Goal: Complete application form: Complete application form

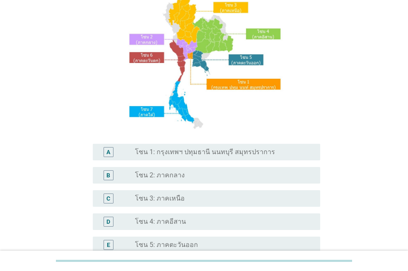
scroll to position [83, 0]
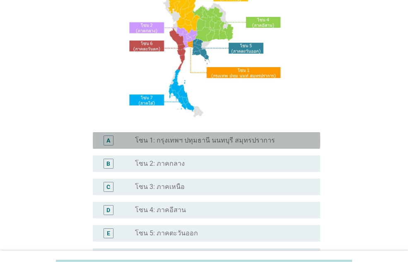
click at [214, 142] on label "โซน 1: กรุงเทพฯ ปทุมธานี นนทบุรี สมุทรปราการ" at bounding box center [205, 140] width 140 height 8
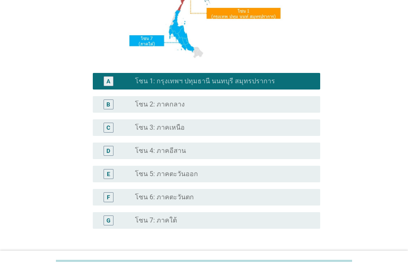
scroll to position [207, 0]
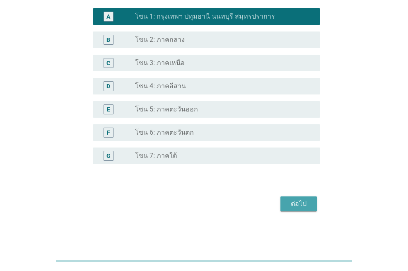
click at [294, 202] on div "ต่อไป" at bounding box center [298, 204] width 23 height 10
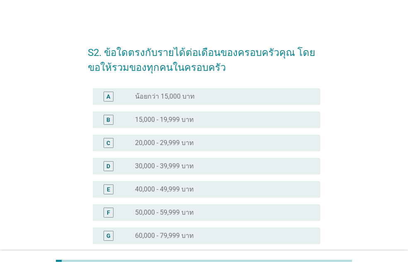
click at [193, 210] on label "50,000 - 59,999 บาท" at bounding box center [164, 212] width 59 height 8
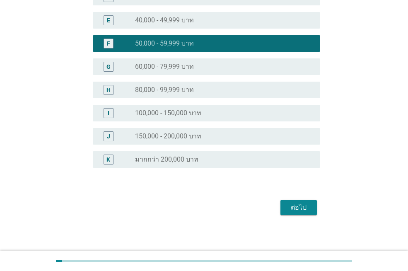
scroll to position [172, 0]
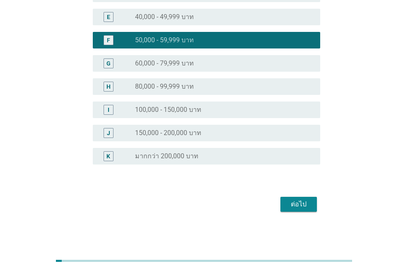
click at [297, 206] on div "ต่อไป" at bounding box center [298, 204] width 23 height 10
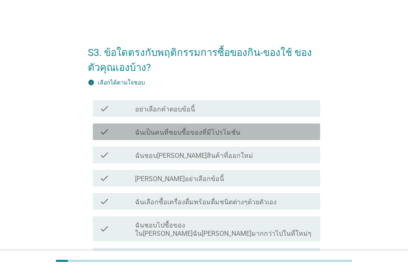
click at [206, 133] on label "ฉันเป็นคนที่ชอบซื้อของที่มีโปรโมชั่น" at bounding box center [187, 132] width 105 height 8
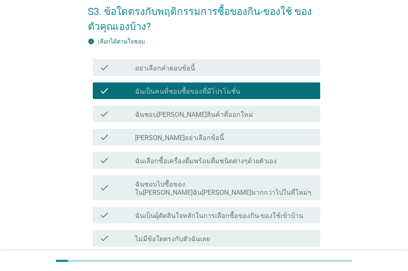
scroll to position [41, 0]
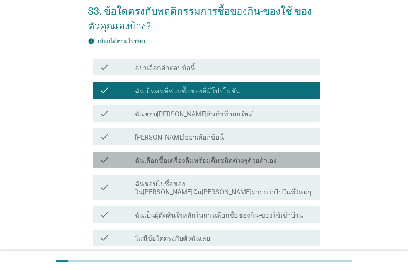
click at [217, 158] on label "ฉันเลือกซื้อเครื่องดื่มพร้อมดื่มชนิดต่างๆด้วยตัวเอง" at bounding box center [206, 161] width 142 height 8
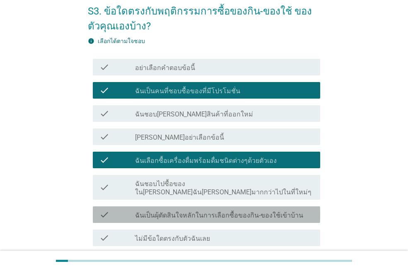
click at [221, 211] on label "ฉันเป็นผุ้ตัดสินใจหลักในการเลือกซื้อของกิน-ของใช้เข้าบ้าน" at bounding box center [219, 215] width 168 height 8
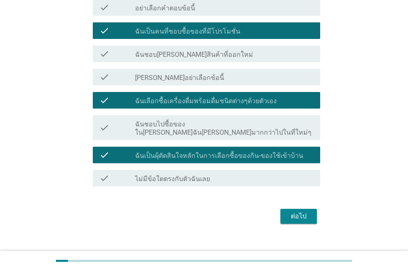
scroll to position [105, 0]
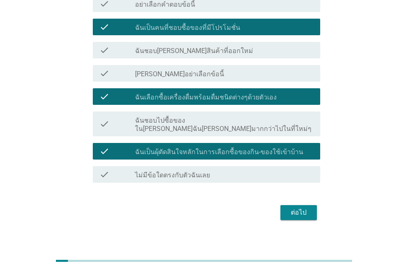
click at [300, 208] on div "ต่อไป" at bounding box center [298, 213] width 23 height 10
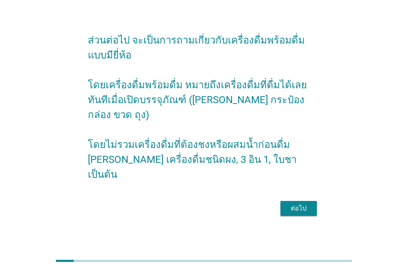
scroll to position [20, 0]
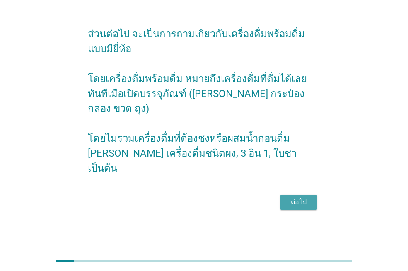
click at [296, 197] on div "ต่อไป" at bounding box center [298, 202] width 23 height 10
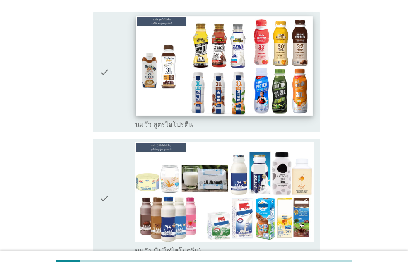
scroll to position [166, 0]
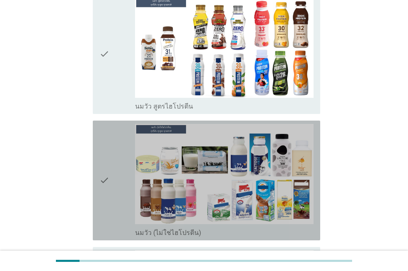
click at [106, 167] on icon "check" at bounding box center [104, 180] width 10 height 113
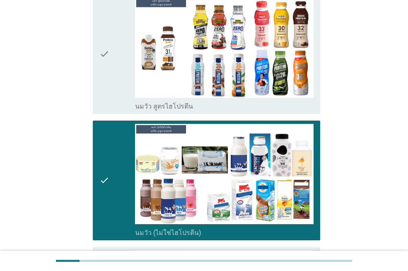
click at [106, 40] on icon "check" at bounding box center [104, 54] width 10 height 113
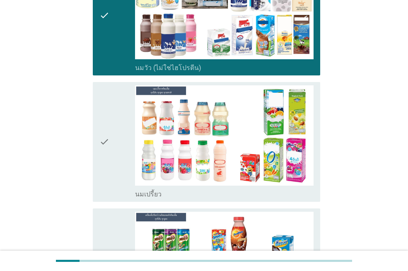
scroll to position [331, 0]
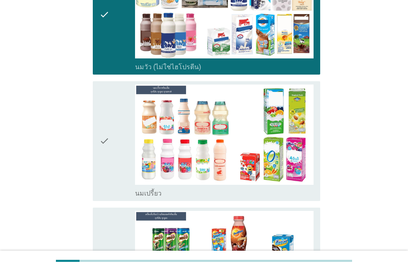
click at [101, 127] on icon "check" at bounding box center [104, 140] width 10 height 113
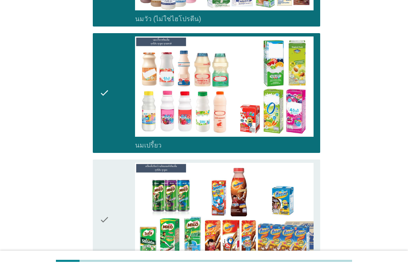
scroll to position [456, 0]
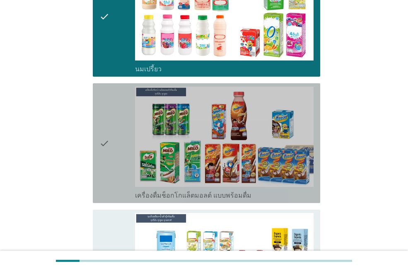
click at [103, 137] on icon "check" at bounding box center [104, 143] width 10 height 113
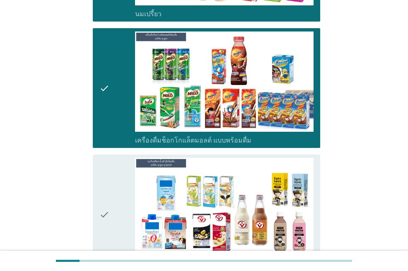
scroll to position [580, 0]
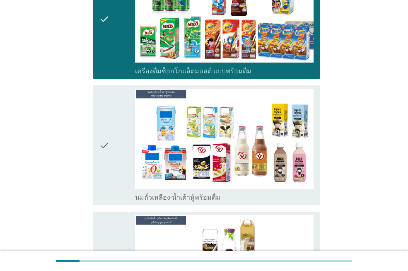
click at [104, 133] on icon "check" at bounding box center [104, 145] width 10 height 113
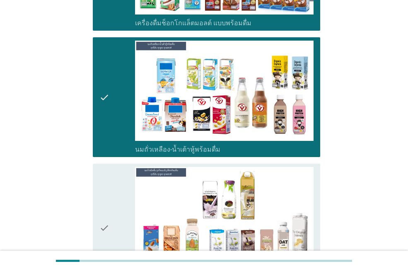
scroll to position [704, 0]
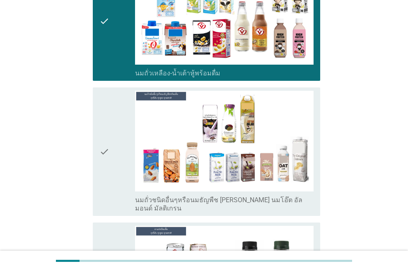
click at [103, 135] on icon "check" at bounding box center [104, 151] width 10 height 121
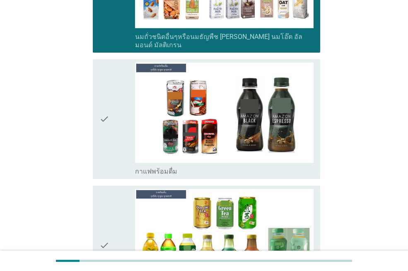
scroll to position [870, 0]
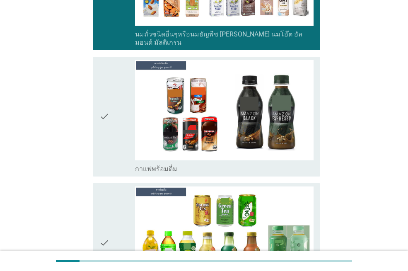
click at [101, 98] on icon "check" at bounding box center [104, 116] width 10 height 113
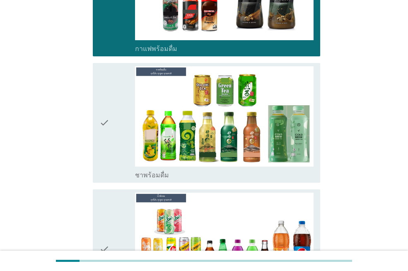
scroll to position [994, 0]
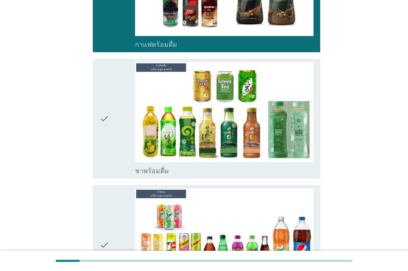
click at [104, 94] on icon "check" at bounding box center [104, 118] width 10 height 113
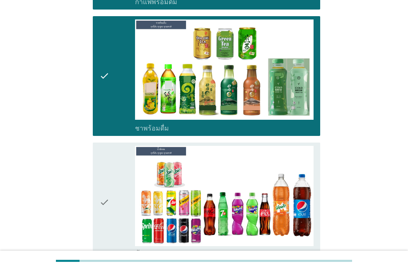
scroll to position [1077, 0]
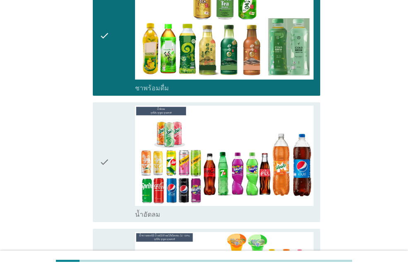
click at [102, 136] on icon "check" at bounding box center [104, 162] width 10 height 113
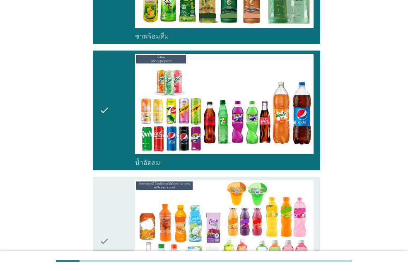
scroll to position [1201, 0]
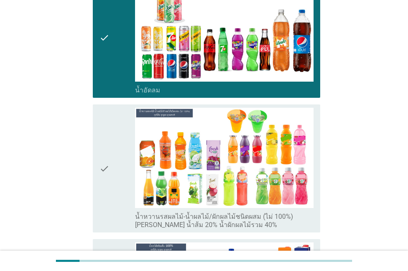
click at [108, 147] on icon "check" at bounding box center [104, 168] width 10 height 121
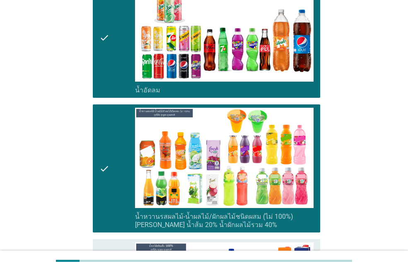
scroll to position [1367, 0]
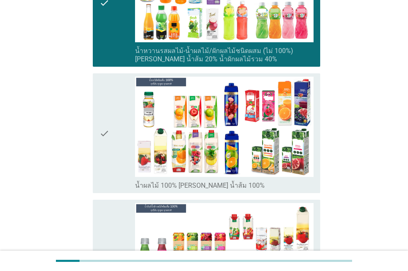
click at [106, 115] on icon "check" at bounding box center [104, 133] width 10 height 113
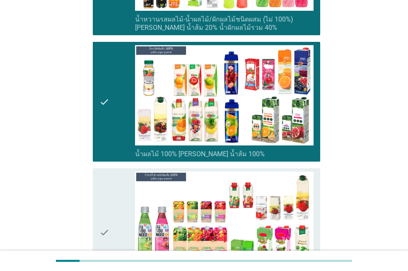
scroll to position [1450, 0]
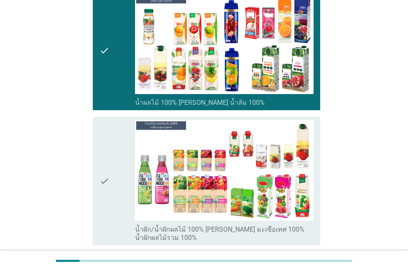
click at [103, 154] on icon "check" at bounding box center [104, 180] width 10 height 121
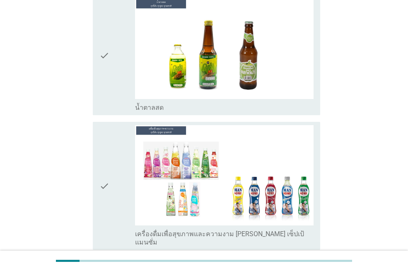
scroll to position [2941, 0]
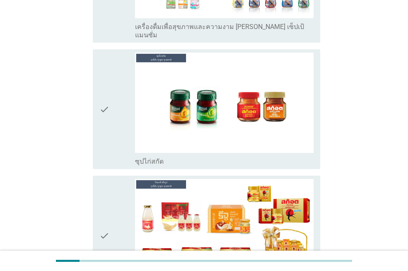
click at [105, 185] on icon "check" at bounding box center [104, 235] width 10 height 113
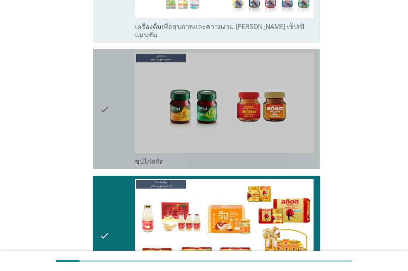
click at [106, 67] on icon "check" at bounding box center [104, 109] width 10 height 113
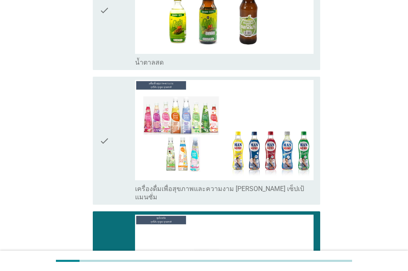
scroll to position [2775, 0]
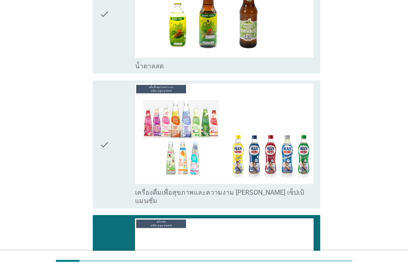
click at [96, 106] on div "check check_box_outline_blank เครื่องดื่มเพื่อสุขภาพและความงาม [PERSON_NAME] เซ…" at bounding box center [206, 144] width 227 height 128
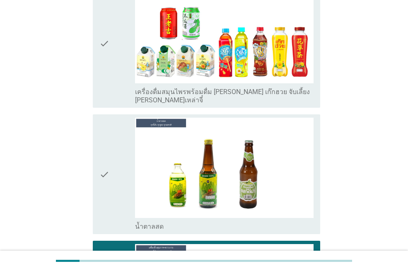
scroll to position [2609, 0]
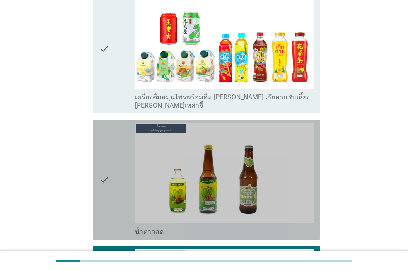
click at [101, 134] on icon "check" at bounding box center [104, 179] width 10 height 113
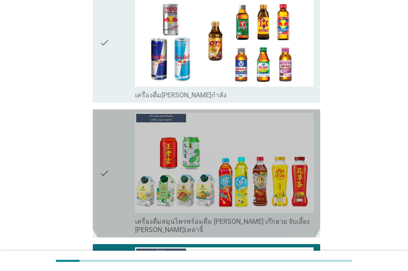
click at [102, 132] on icon "check" at bounding box center [104, 173] width 10 height 121
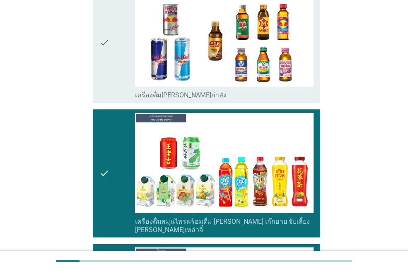
scroll to position [2361, 0]
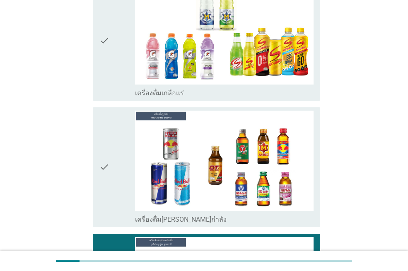
click at [102, 132] on icon "check" at bounding box center [104, 167] width 10 height 113
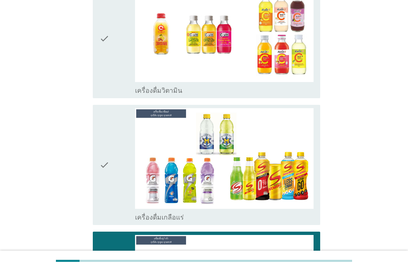
click at [102, 132] on icon "check" at bounding box center [104, 164] width 10 height 113
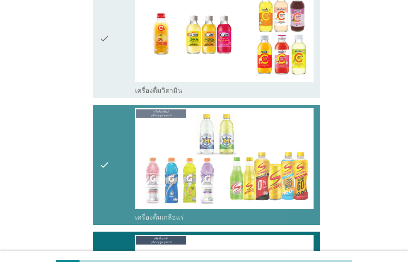
scroll to position [2071, 0]
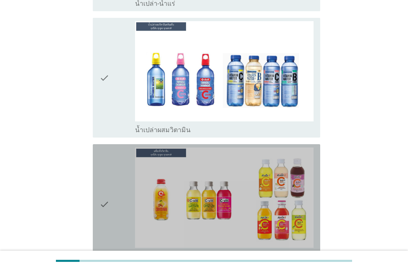
click at [101, 152] on icon "check" at bounding box center [104, 203] width 10 height 113
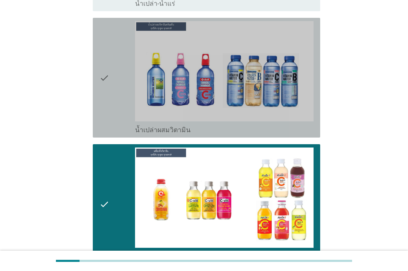
click at [110, 63] on div "check" at bounding box center [117, 77] width 36 height 113
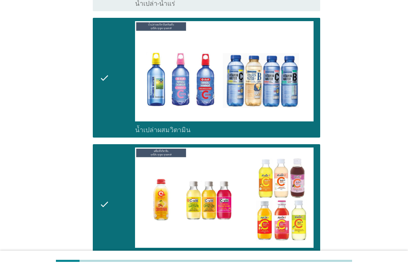
click at [110, 63] on div "check" at bounding box center [117, 77] width 36 height 113
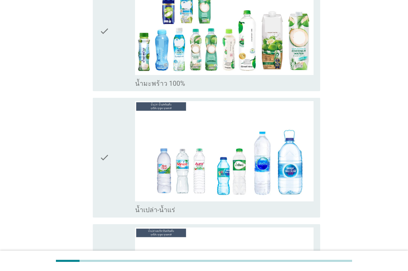
scroll to position [1864, 0]
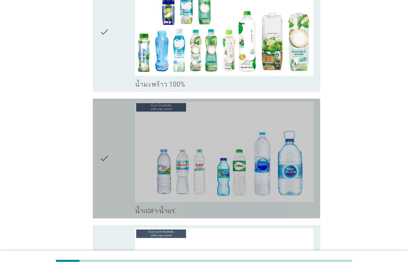
click at [103, 126] on icon "check" at bounding box center [104, 158] width 10 height 113
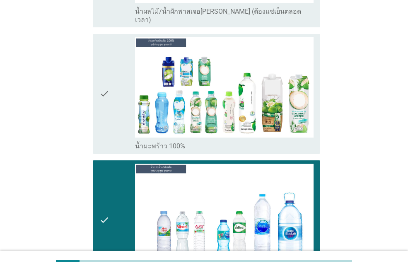
scroll to position [1698, 0]
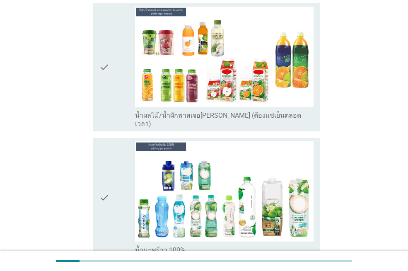
click at [101, 158] on icon "check" at bounding box center [104, 197] width 10 height 113
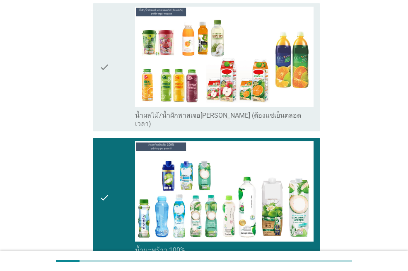
click at [105, 48] on icon "check" at bounding box center [104, 67] width 10 height 121
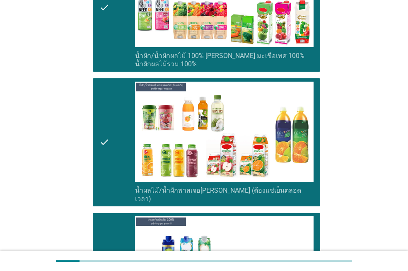
scroll to position [1532, 0]
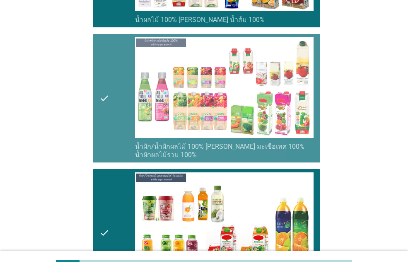
click at [101, 75] on icon "check" at bounding box center [104, 97] width 10 height 121
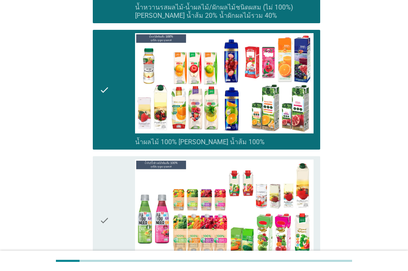
scroll to position [1491, 0]
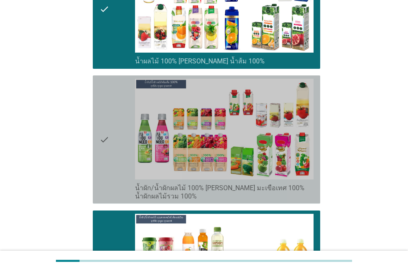
click at [106, 121] on icon "check" at bounding box center [104, 139] width 10 height 121
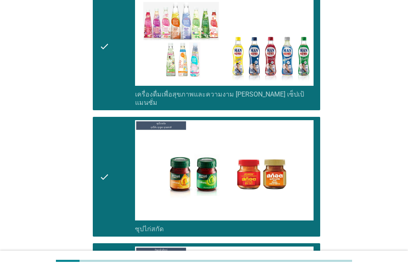
scroll to position [3014, 0]
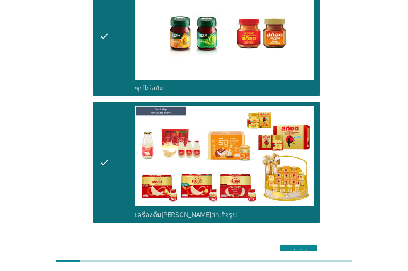
click at [297, 247] on div "ต่อไป" at bounding box center [298, 252] width 23 height 10
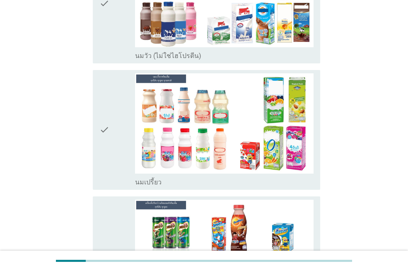
scroll to position [290, 0]
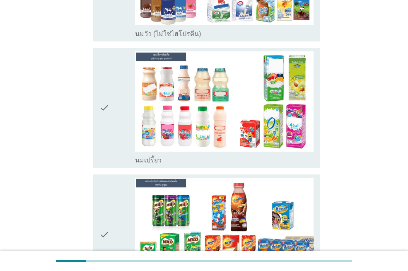
click at [103, 106] on icon "check" at bounding box center [104, 107] width 10 height 113
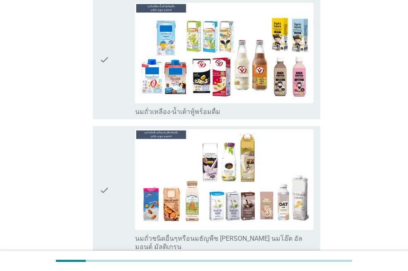
scroll to position [663, 0]
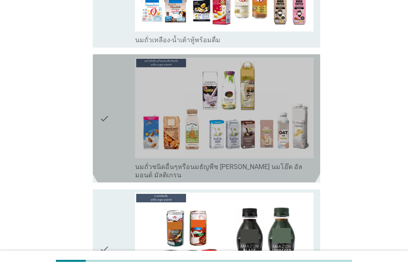
click at [101, 114] on icon "check" at bounding box center [104, 118] width 10 height 121
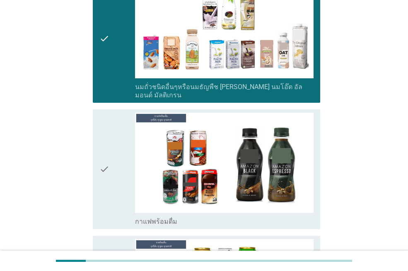
scroll to position [870, 0]
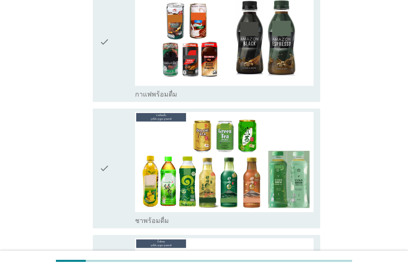
click at [102, 158] on icon "check" at bounding box center [104, 168] width 10 height 113
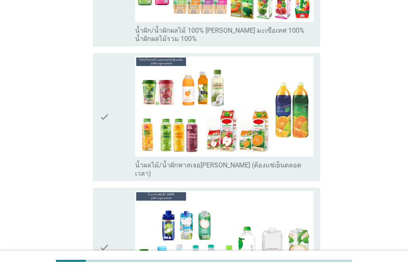
scroll to position [1698, 0]
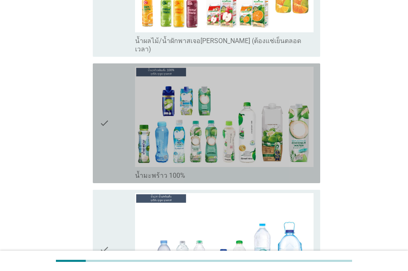
click at [99, 107] on icon "check" at bounding box center [104, 123] width 10 height 113
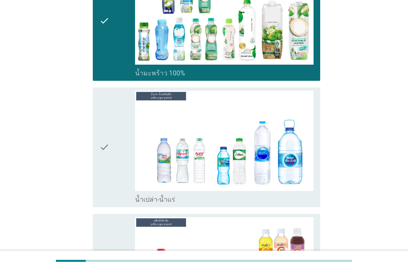
scroll to position [1864, 0]
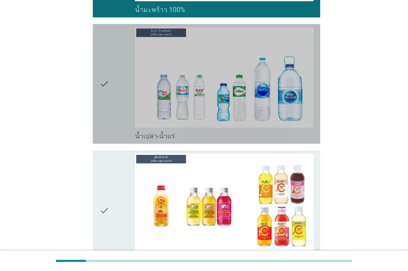
click at [99, 65] on icon "check" at bounding box center [104, 83] width 10 height 113
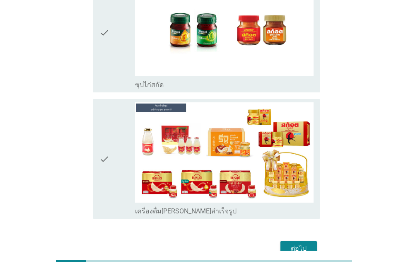
scroll to position [2692, 0]
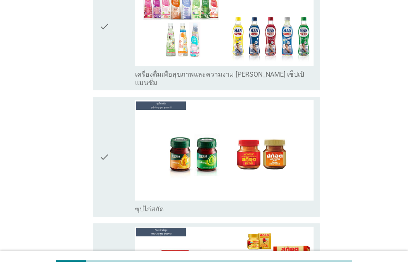
click at [102, 125] on icon "check" at bounding box center [104, 156] width 10 height 113
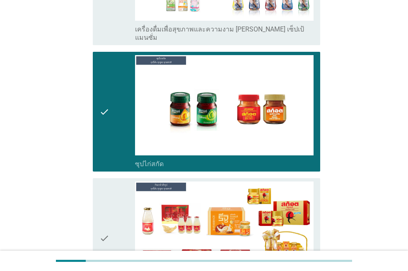
scroll to position [2828, 0]
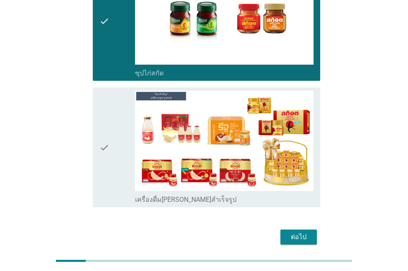
click at [306, 232] on div "ต่อไป" at bounding box center [298, 237] width 23 height 10
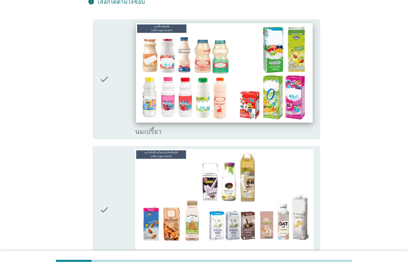
scroll to position [207, 0]
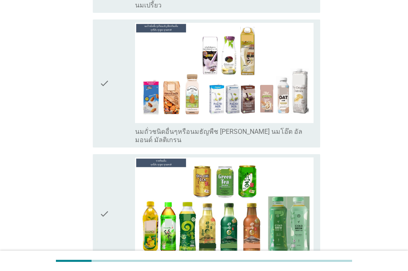
click at [101, 80] on icon "check" at bounding box center [104, 83] width 10 height 121
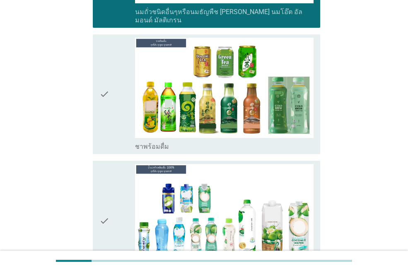
scroll to position [331, 0]
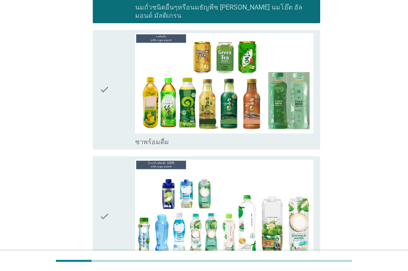
click at [104, 82] on icon "check" at bounding box center [104, 89] width 10 height 113
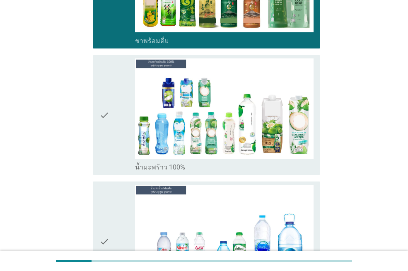
scroll to position [538, 0]
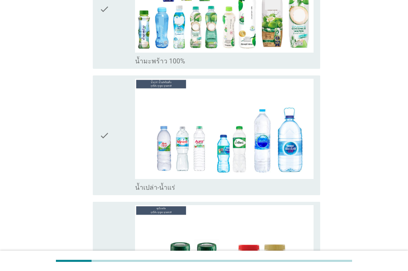
click at [104, 7] on icon "check" at bounding box center [104, 8] width 10 height 113
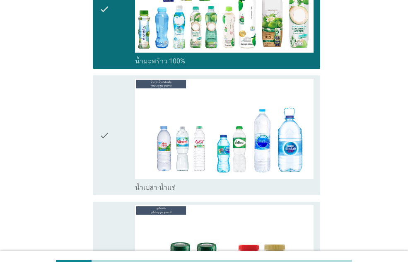
click at [102, 121] on icon "check" at bounding box center [104, 135] width 10 height 113
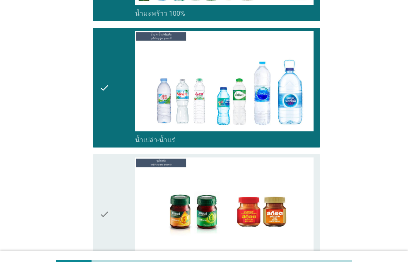
scroll to position [701, 0]
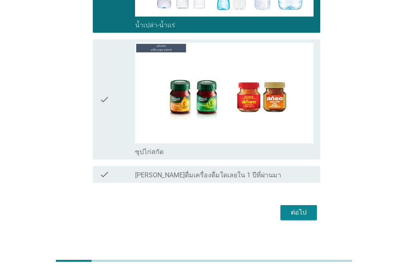
click at [104, 98] on icon "check" at bounding box center [104, 99] width 10 height 113
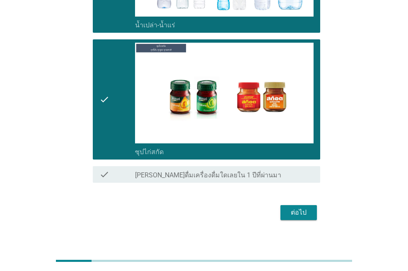
click at [307, 208] on div "ต่อไป" at bounding box center [298, 213] width 23 height 10
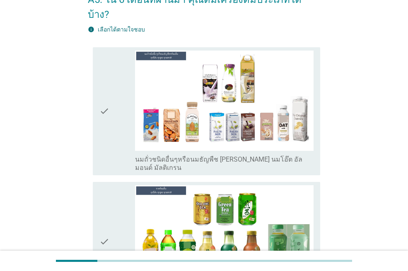
scroll to position [124, 0]
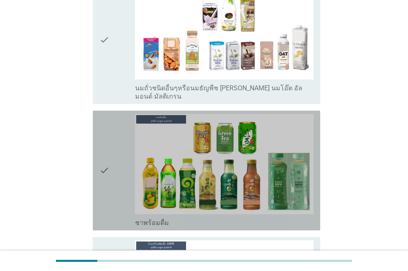
click at [101, 147] on icon "check" at bounding box center [104, 170] width 10 height 113
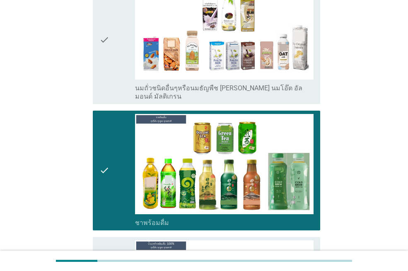
click at [110, 24] on div "check" at bounding box center [117, 39] width 36 height 121
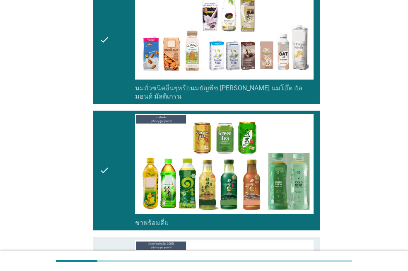
scroll to position [331, 0]
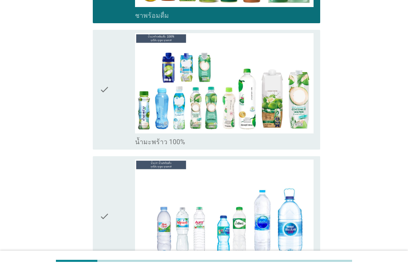
click at [109, 190] on icon "check" at bounding box center [104, 215] width 10 height 113
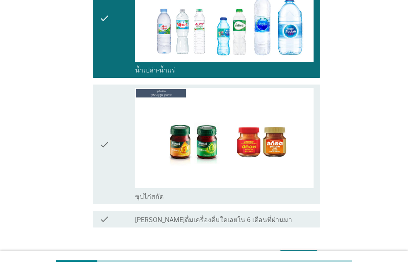
scroll to position [560, 0]
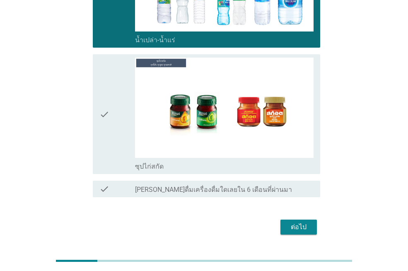
click at [107, 96] on icon "check" at bounding box center [104, 114] width 10 height 113
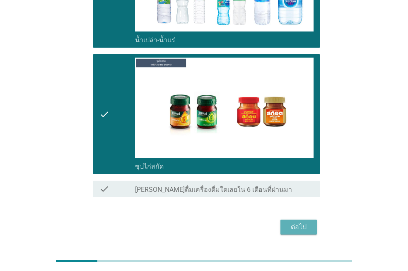
click at [292, 222] on div "ต่อไป" at bounding box center [298, 227] width 23 height 10
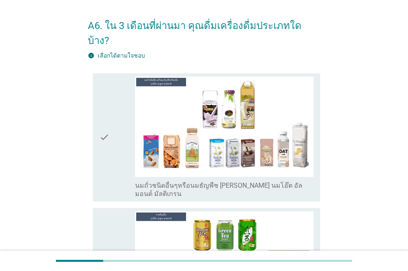
scroll to position [41, 0]
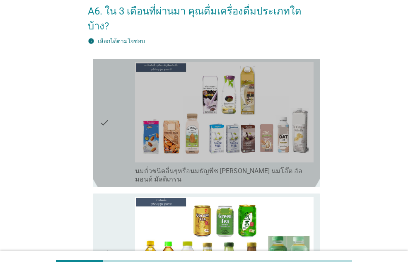
click at [104, 101] on icon "check" at bounding box center [104, 122] width 10 height 121
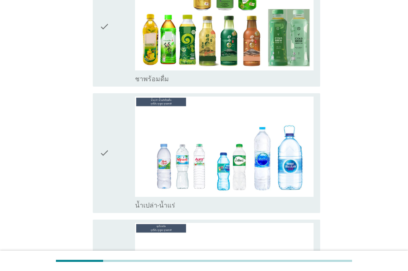
scroll to position [331, 0]
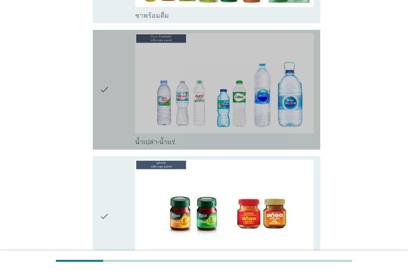
click at [104, 75] on icon "check" at bounding box center [104, 89] width 10 height 113
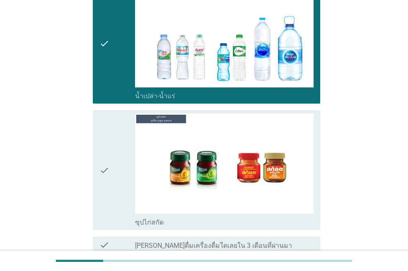
scroll to position [433, 0]
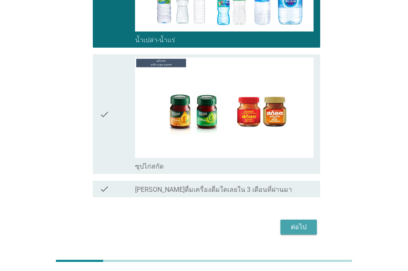
click at [305, 222] on div "ต่อไป" at bounding box center [298, 227] width 23 height 10
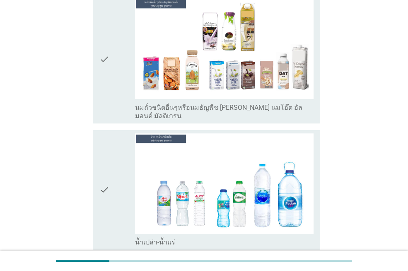
scroll to position [124, 0]
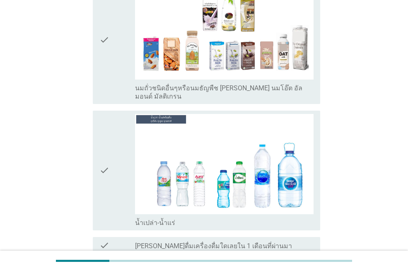
click at [89, 147] on div "check check_box น้ำเปล่า-น้ำแร่" at bounding box center [204, 170] width 232 height 126
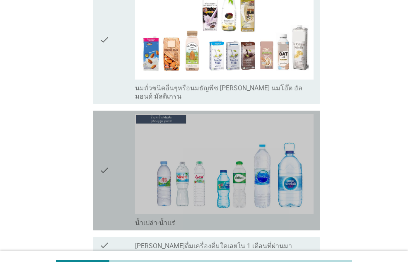
click at [100, 147] on icon "check" at bounding box center [104, 170] width 10 height 113
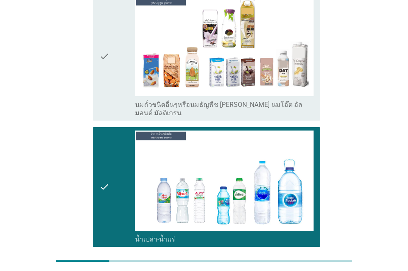
scroll to position [14, 0]
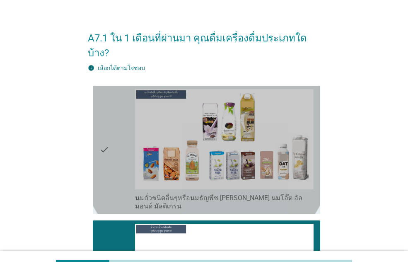
click at [107, 129] on icon "check" at bounding box center [104, 149] width 10 height 121
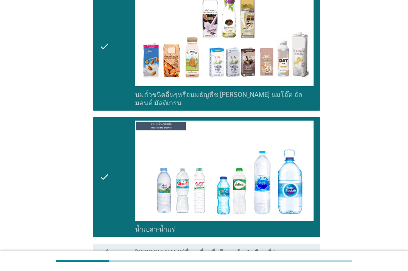
scroll to position [180, 0]
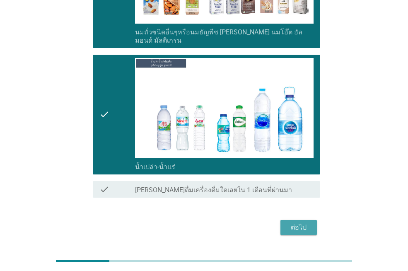
click at [285, 220] on button "ต่อไป" at bounding box center [298, 227] width 36 height 15
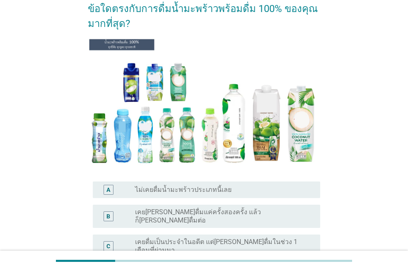
scroll to position [166, 0]
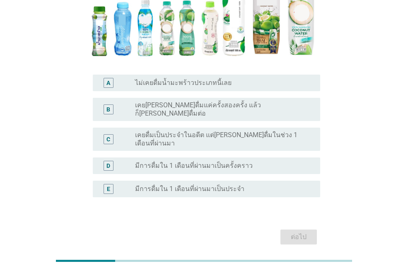
click at [174, 135] on div "C radio_button_unchecked เคยดื่มเป็นประจำในอดีต แต่[PERSON_NAME]ดื่มในช่วง 1 เด…" at bounding box center [206, 139] width 227 height 23
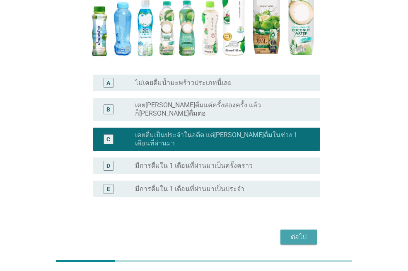
click at [298, 232] on div "ต่อไป" at bounding box center [298, 237] width 23 height 10
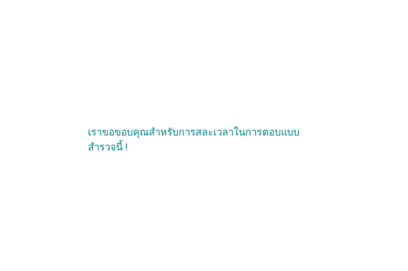
scroll to position [0, 0]
